Goal: Browse casually: Explore the website without a specific task or goal

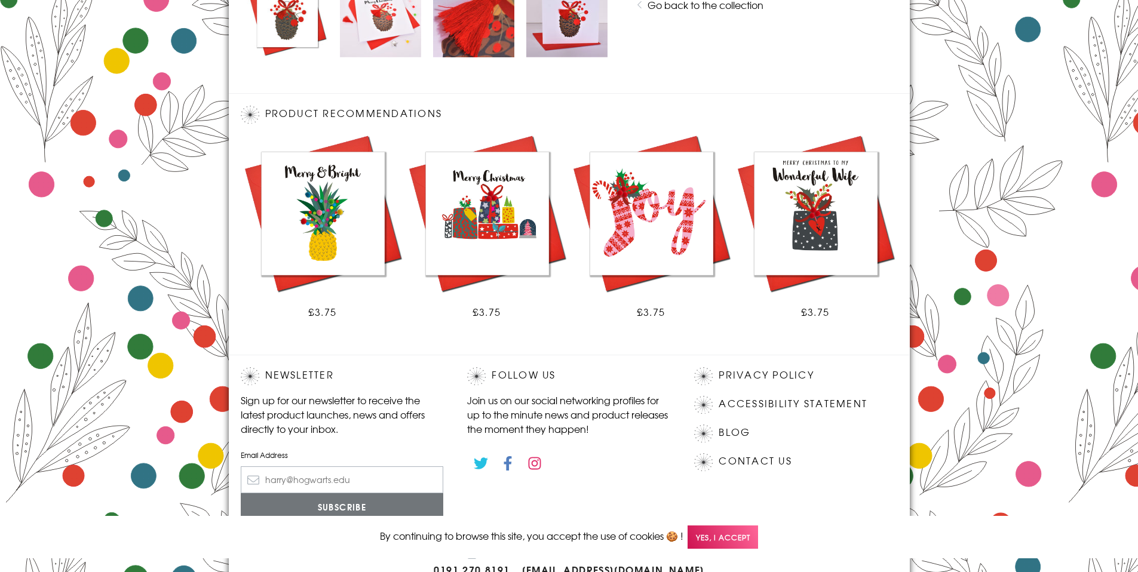
scroll to position [660, 0]
